Goal: Information Seeking & Learning: Learn about a topic

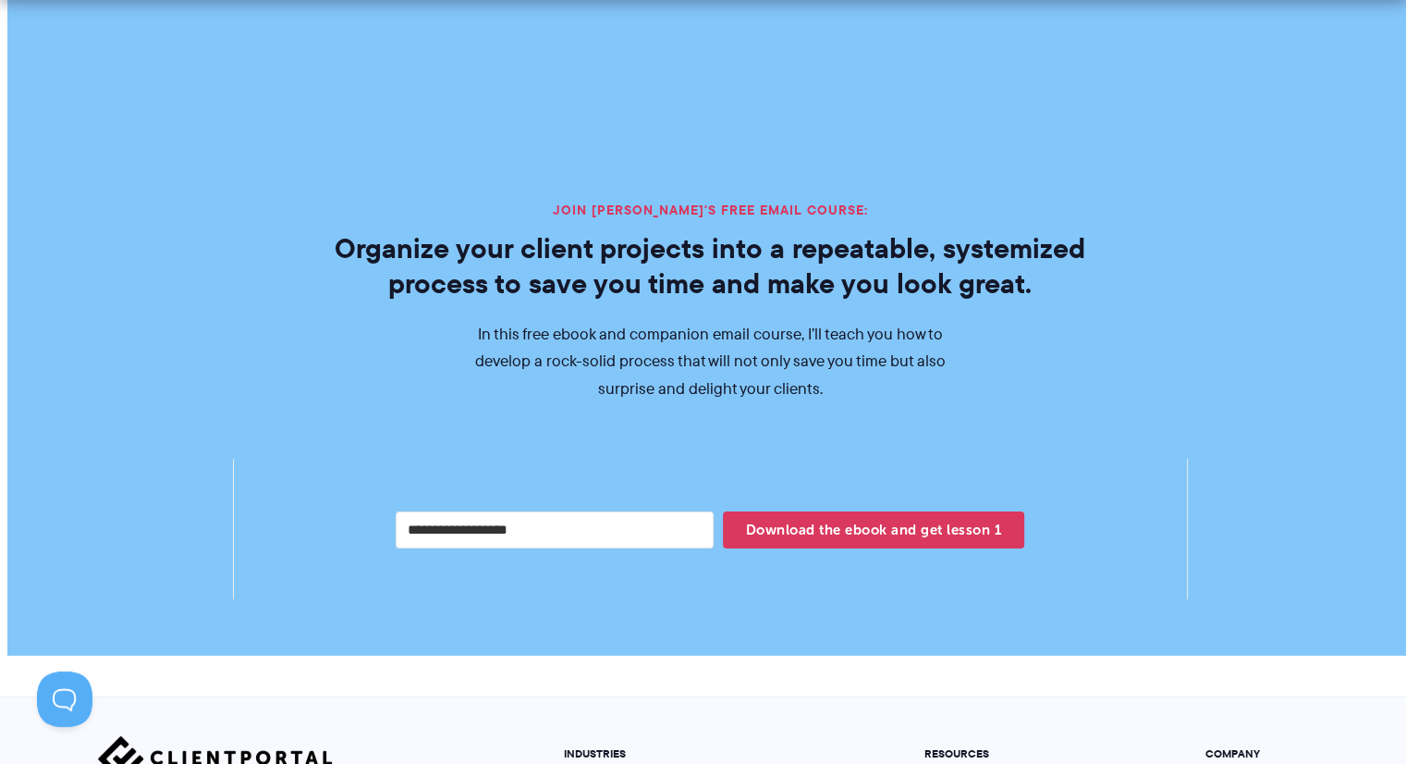
scroll to position [3533, 0]
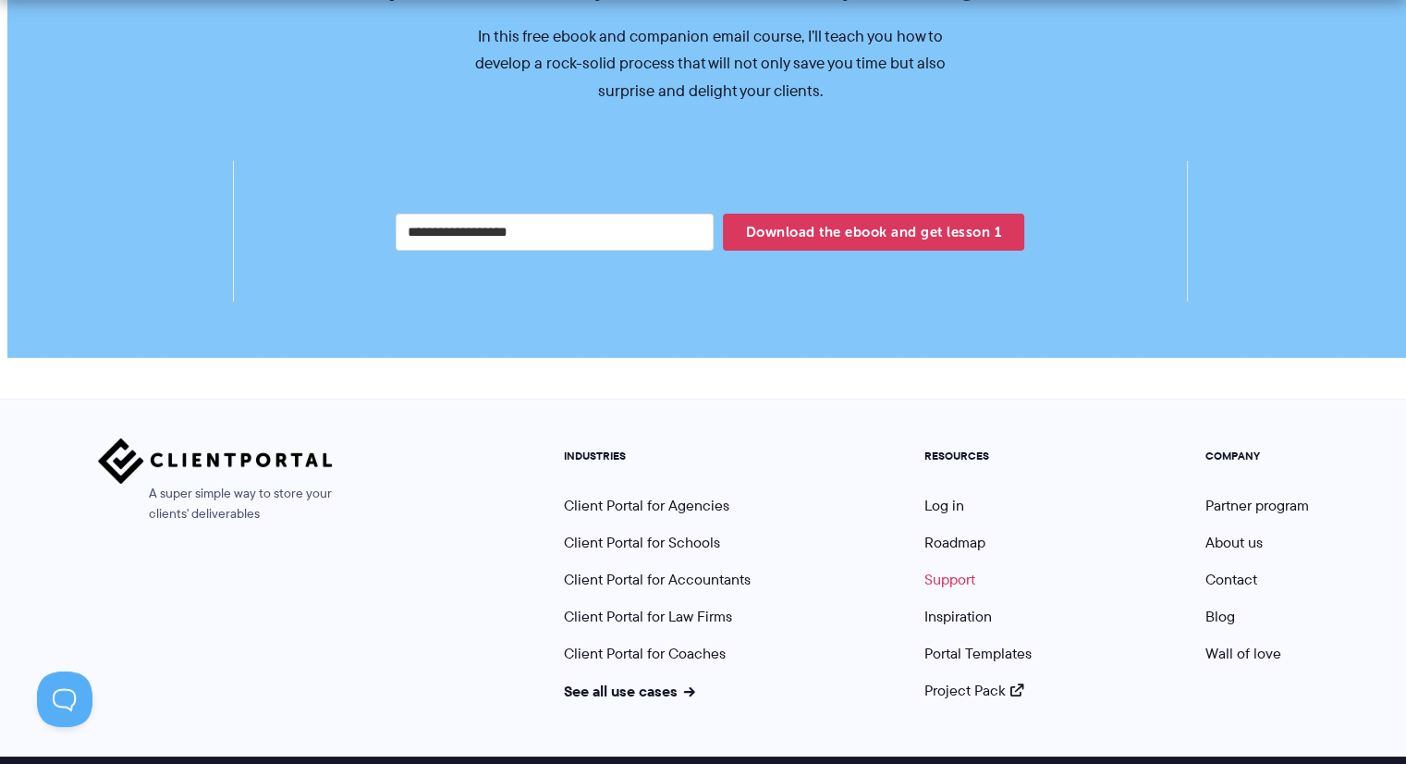
click at [950, 569] on link "Support" at bounding box center [949, 579] width 51 height 21
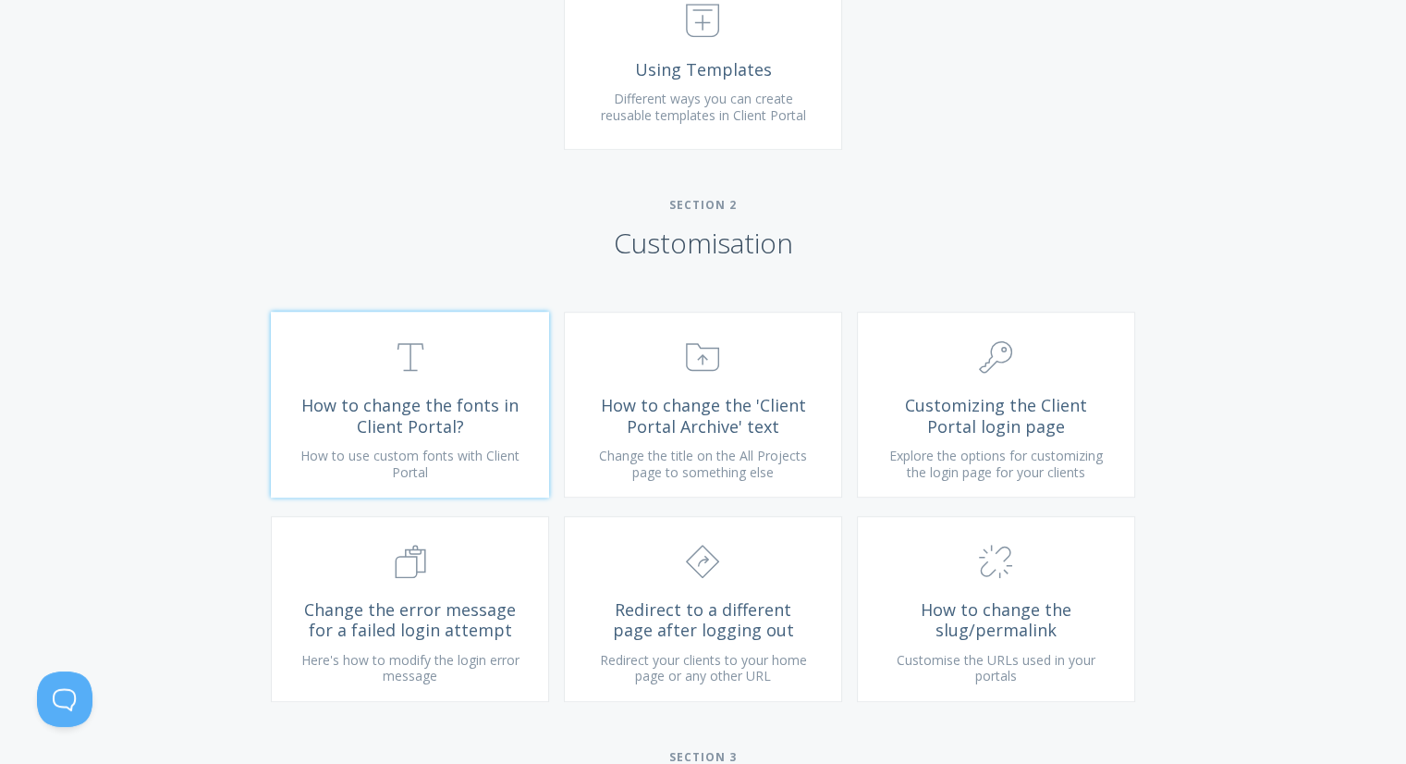
scroll to position [1294, 0]
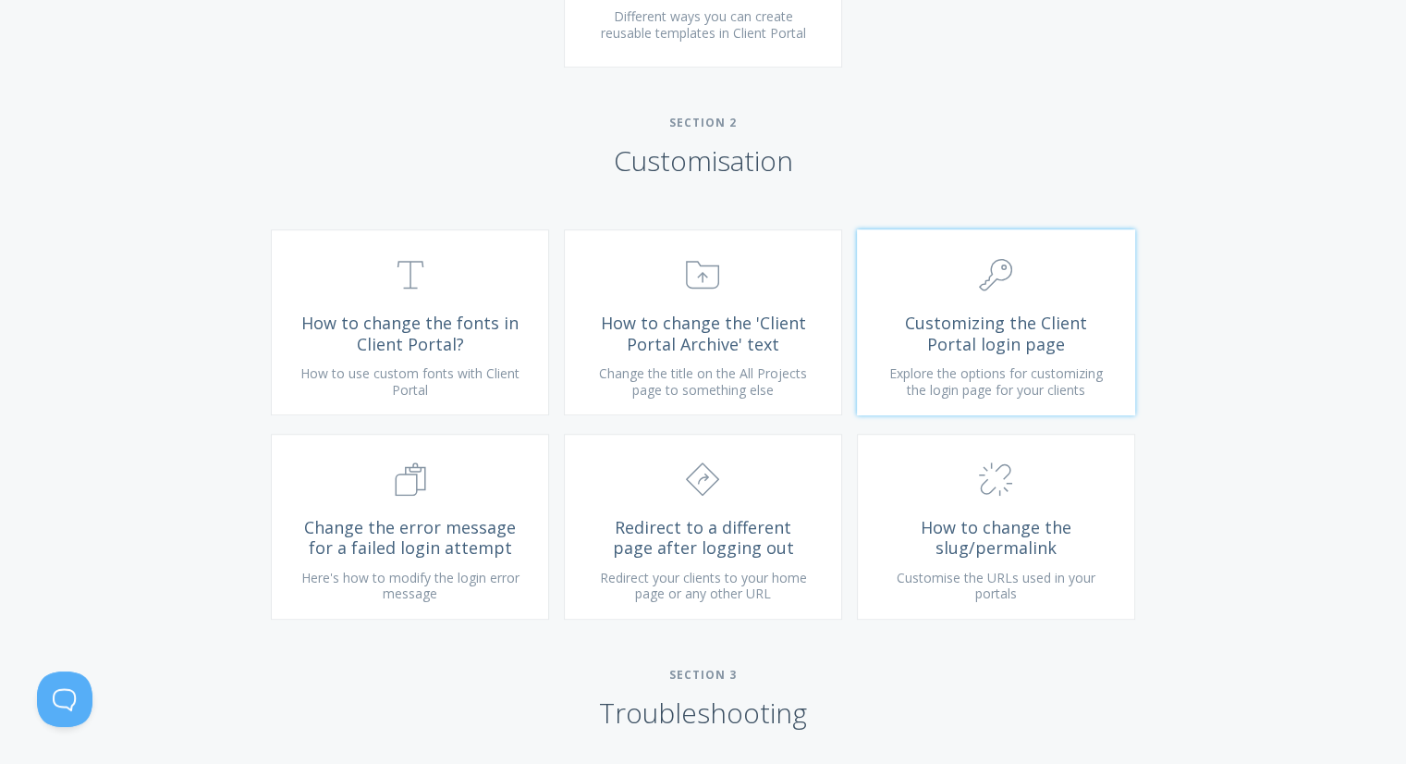
click at [965, 380] on link ".cls-1{fill:none;stroke:#000;stroke-miterlimit:10;stroke-width:2px;} 1. General…" at bounding box center [996, 322] width 278 height 186
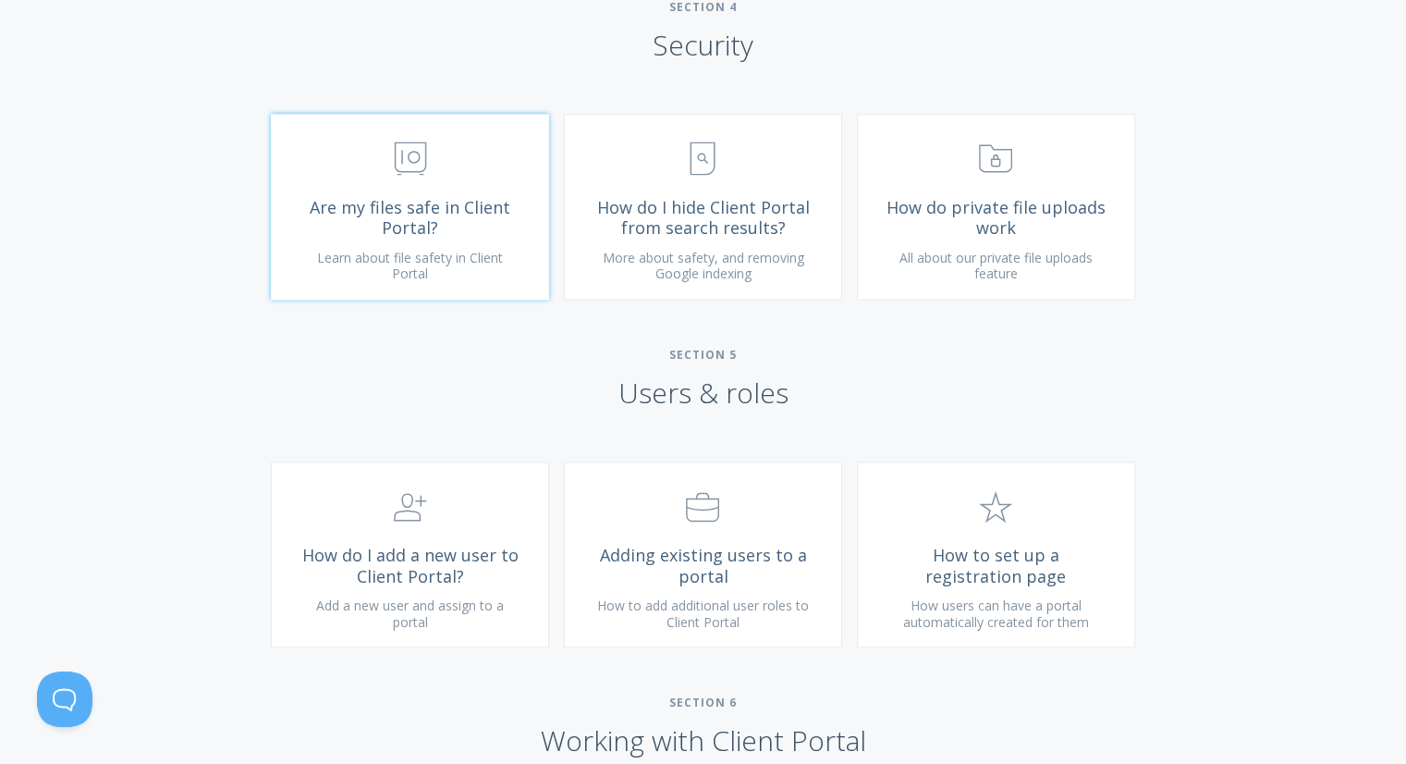
scroll to position [2588, 0]
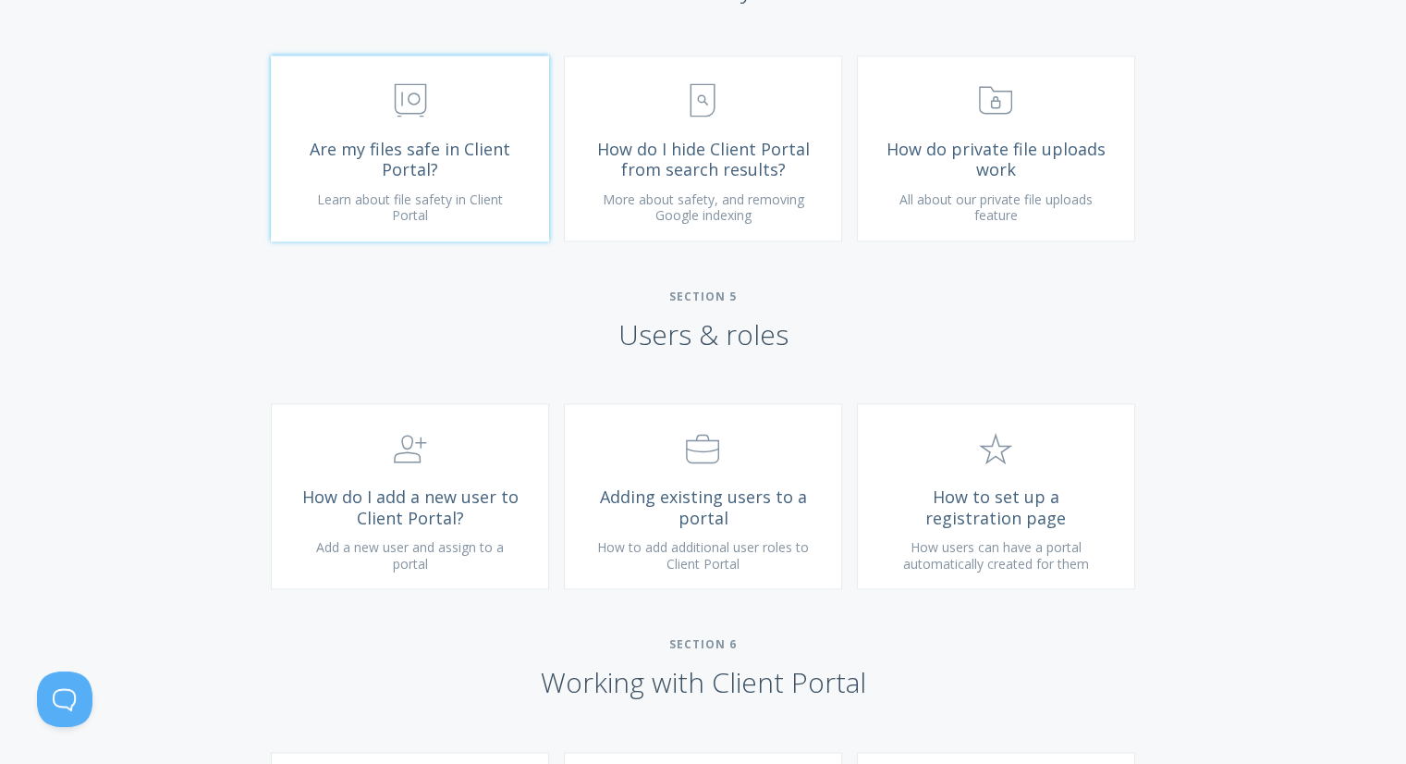
click at [390, 164] on span "Are my files safe in Client Portal?" at bounding box center [410, 160] width 221 height 42
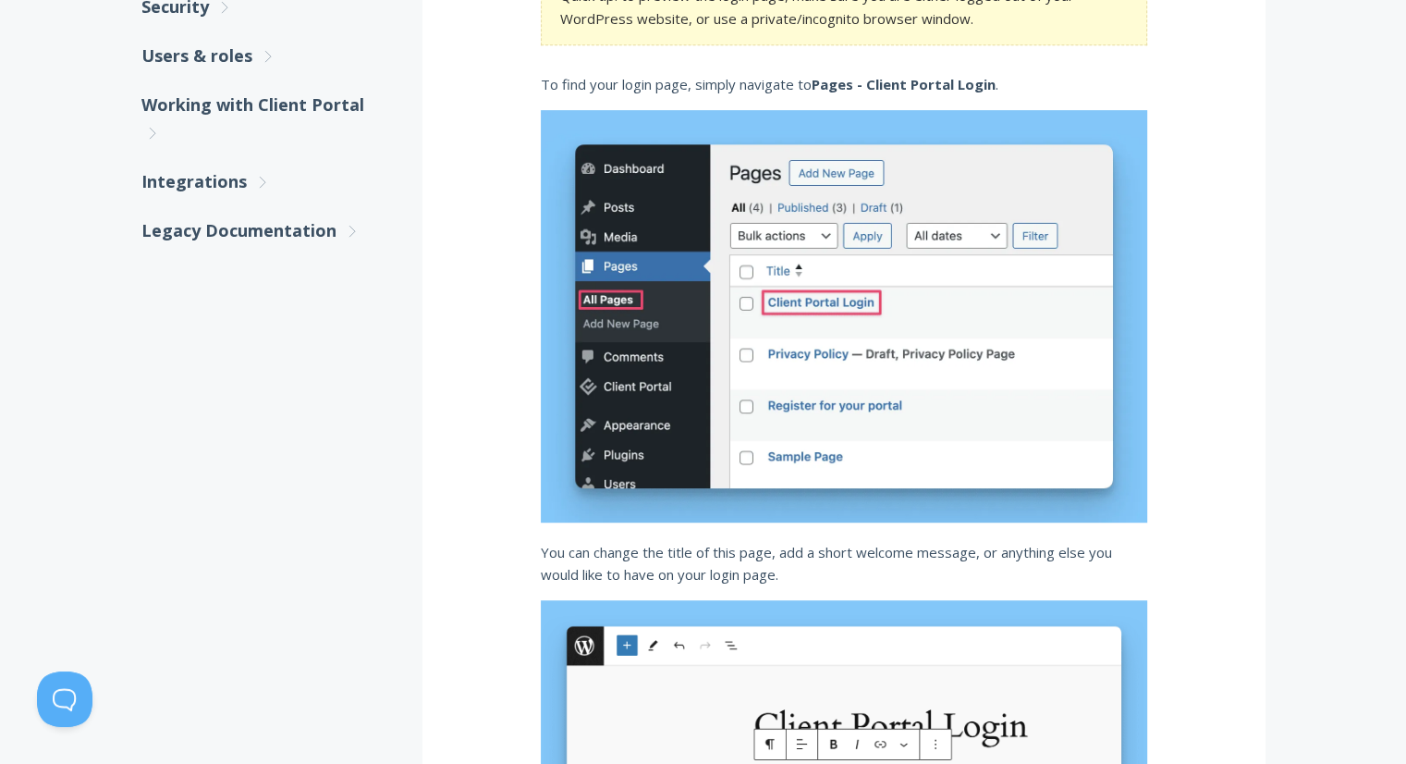
scroll to position [832, 0]
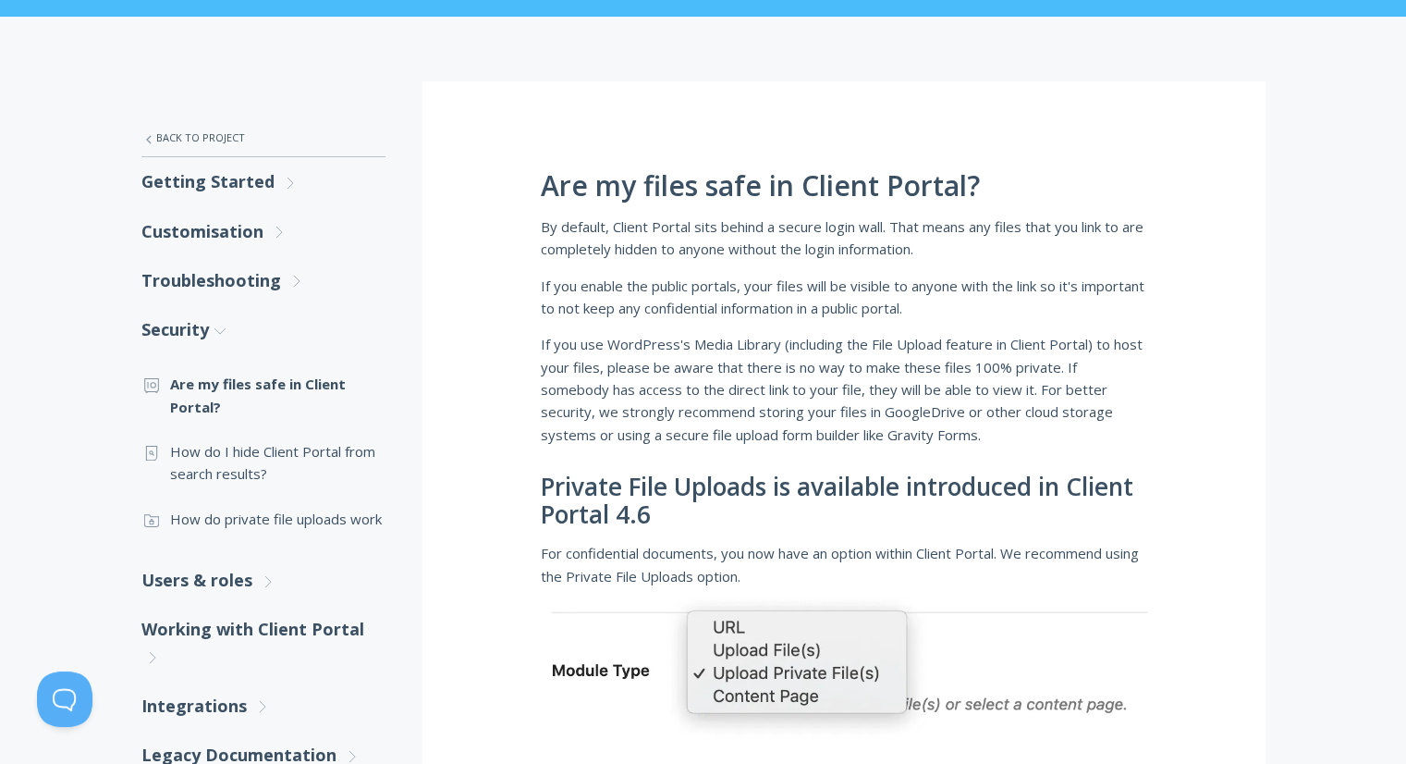
scroll to position [277, 0]
